Goal: Task Accomplishment & Management: Manage account settings

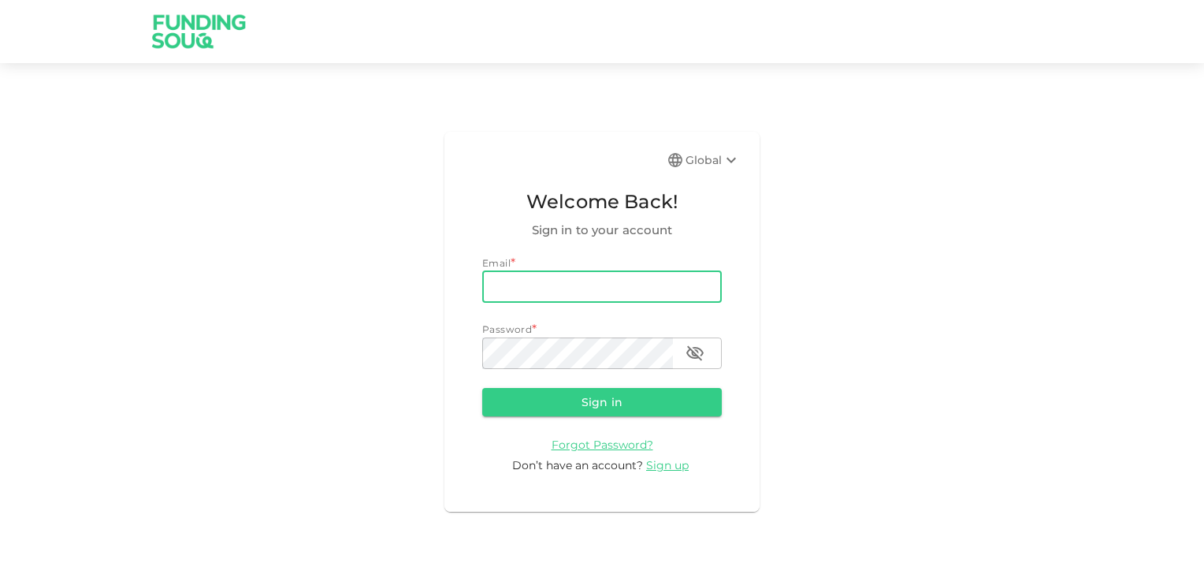
click at [557, 288] on input "email" at bounding box center [602, 287] width 240 height 32
type input "[EMAIL_ADDRESS][DOMAIN_NAME]"
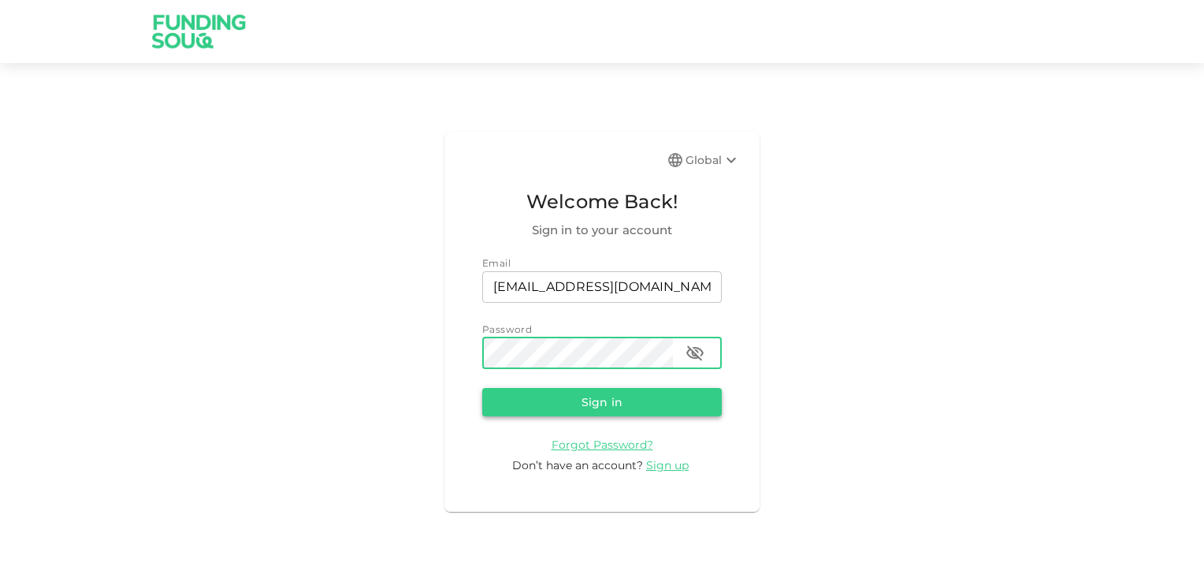
click at [595, 405] on button "Sign in" at bounding box center [602, 402] width 240 height 28
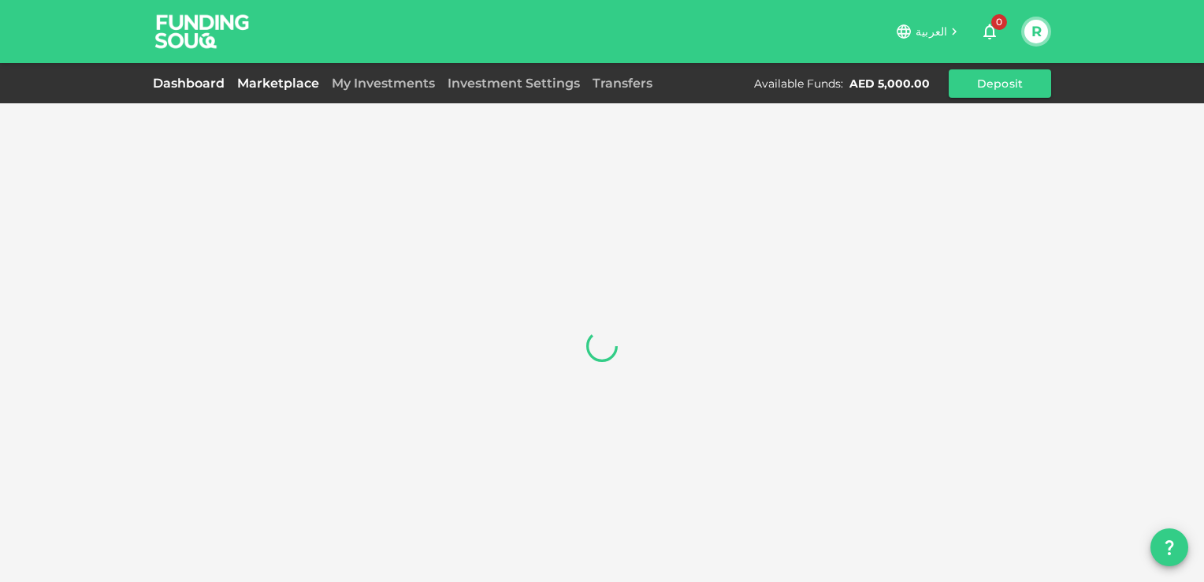
click at [286, 80] on link "Marketplace" at bounding box center [278, 83] width 95 height 15
